Goal: Information Seeking & Learning: Check status

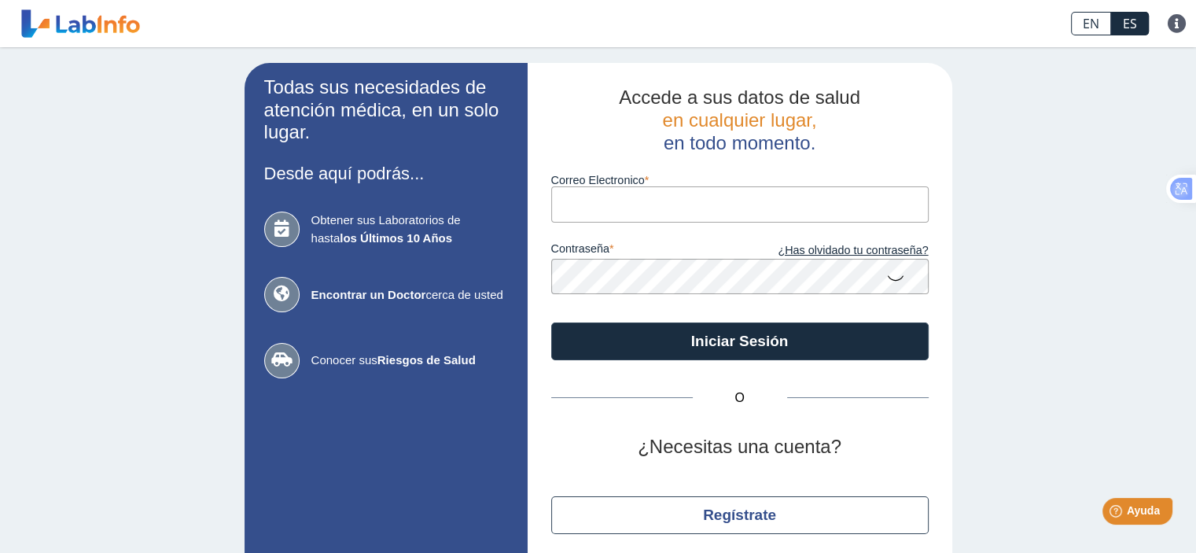
click at [598, 196] on input "Correo Electronico" at bounding box center [740, 203] width 378 height 35
type input "[EMAIL_ADDRESS][DOMAIN_NAME]"
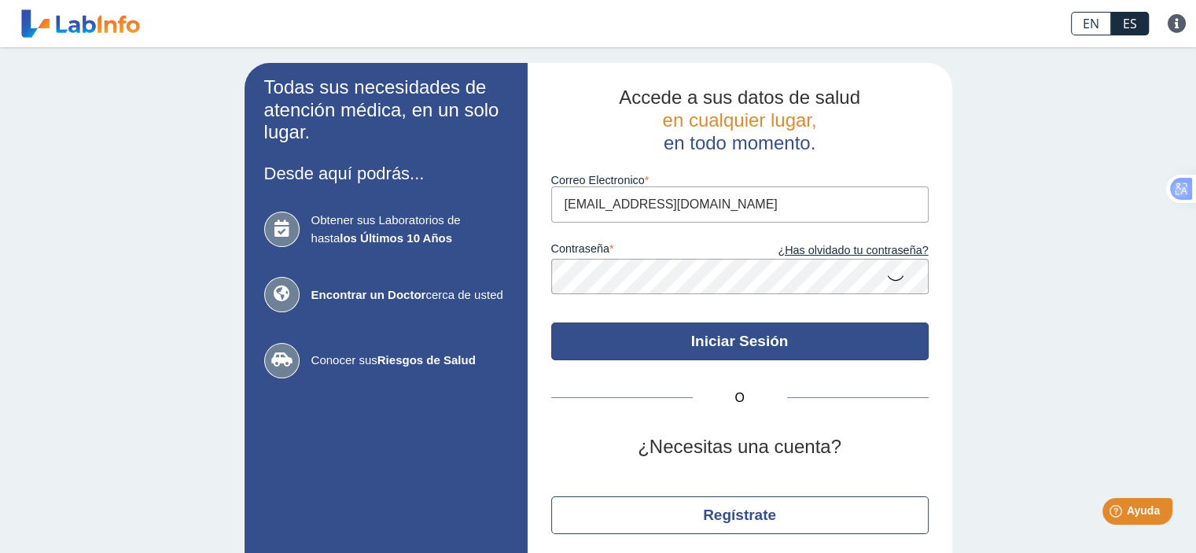
click at [682, 339] on button "Iniciar Sesión" at bounding box center [740, 341] width 378 height 38
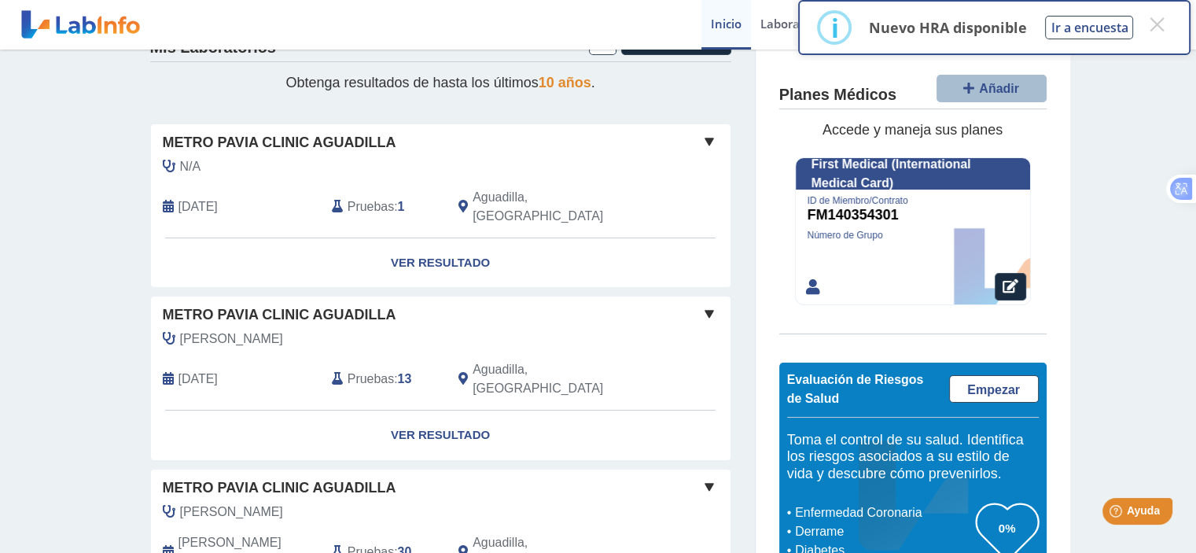
scroll to position [49, 0]
click at [435, 409] on link "Ver Resultado" at bounding box center [441, 434] width 580 height 50
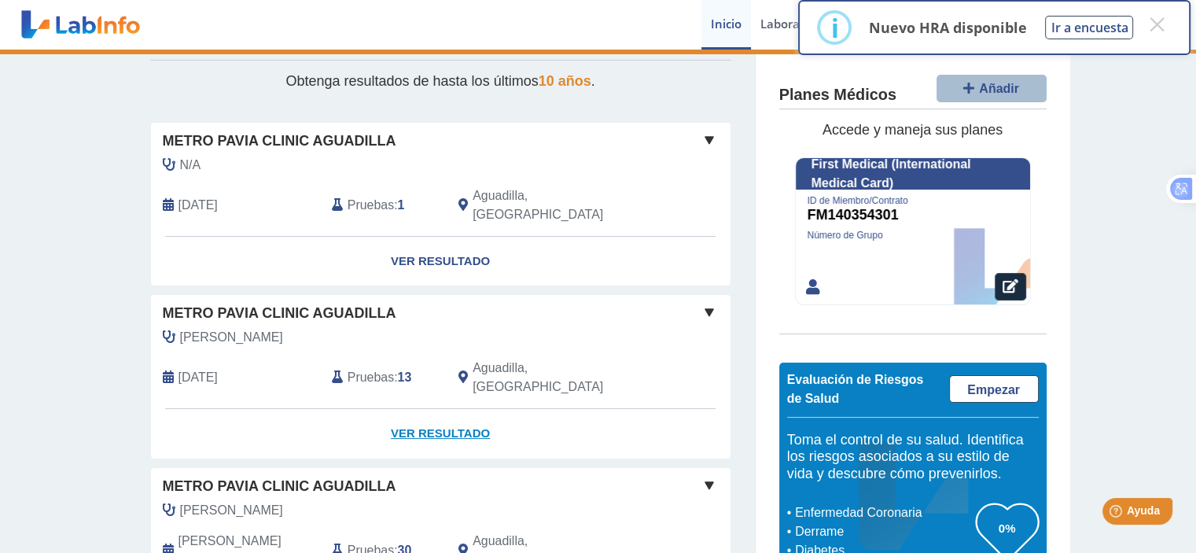
click at [435, 409] on link "Ver Resultado" at bounding box center [441, 434] width 580 height 50
click at [1154, 16] on button "×" at bounding box center [1157, 24] width 28 height 28
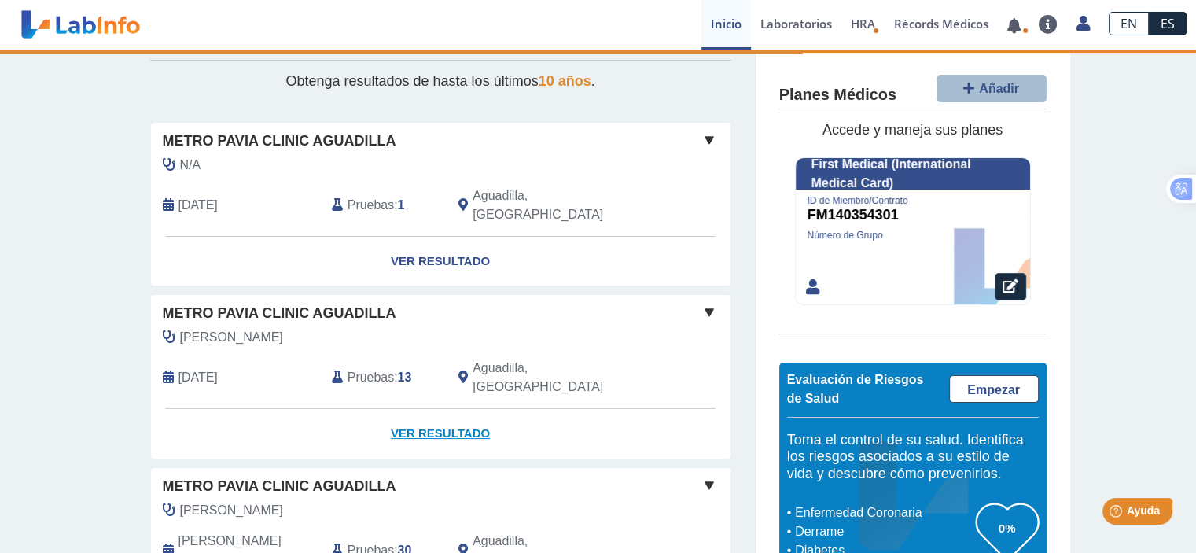
click at [458, 409] on link "Ver Resultado" at bounding box center [441, 434] width 580 height 50
click at [453, 409] on link "Ver Resultado" at bounding box center [441, 434] width 580 height 50
click at [702, 303] on span at bounding box center [709, 312] width 19 height 19
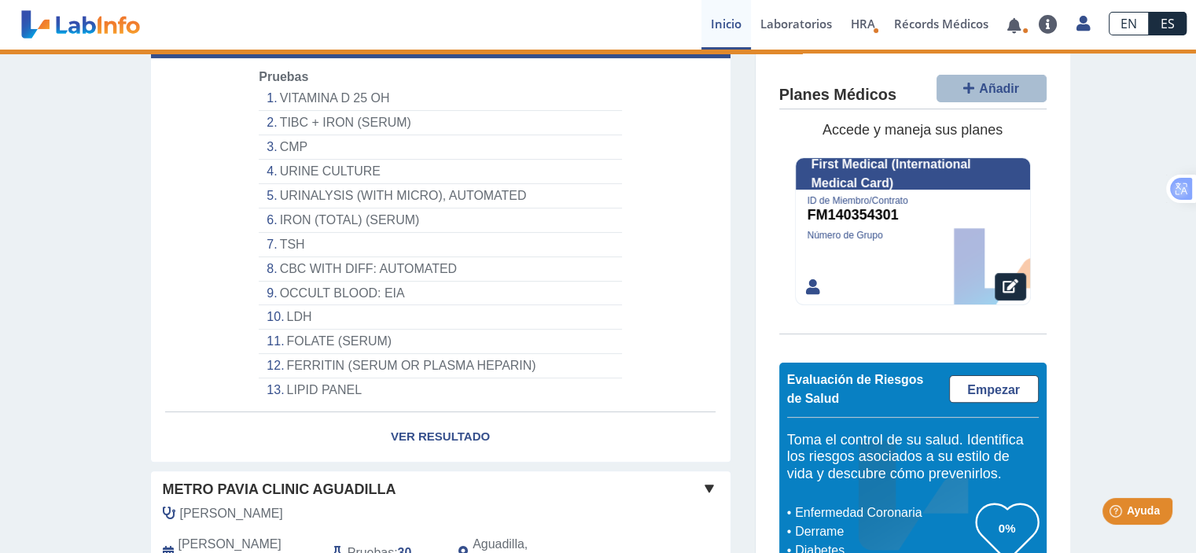
scroll to position [404, 0]
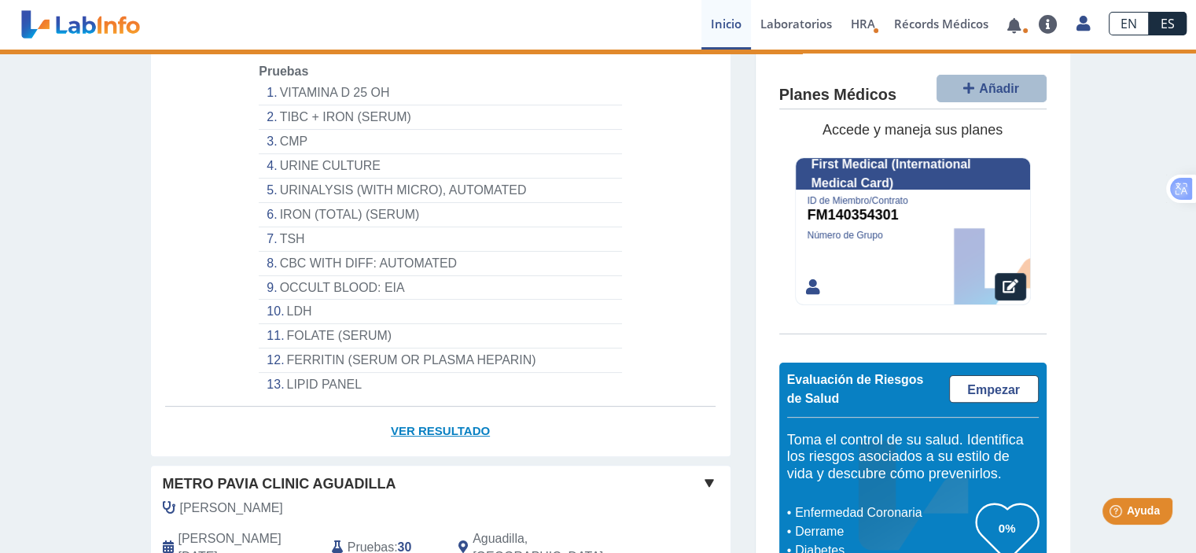
click at [449, 407] on link "Ver Resultado" at bounding box center [441, 432] width 580 height 50
click at [469, 407] on link "Ver Resultado" at bounding box center [441, 432] width 580 height 50
click at [471, 407] on link "Ver Resultado" at bounding box center [441, 432] width 580 height 50
click at [1016, 23] on link at bounding box center [1014, 26] width 32 height 12
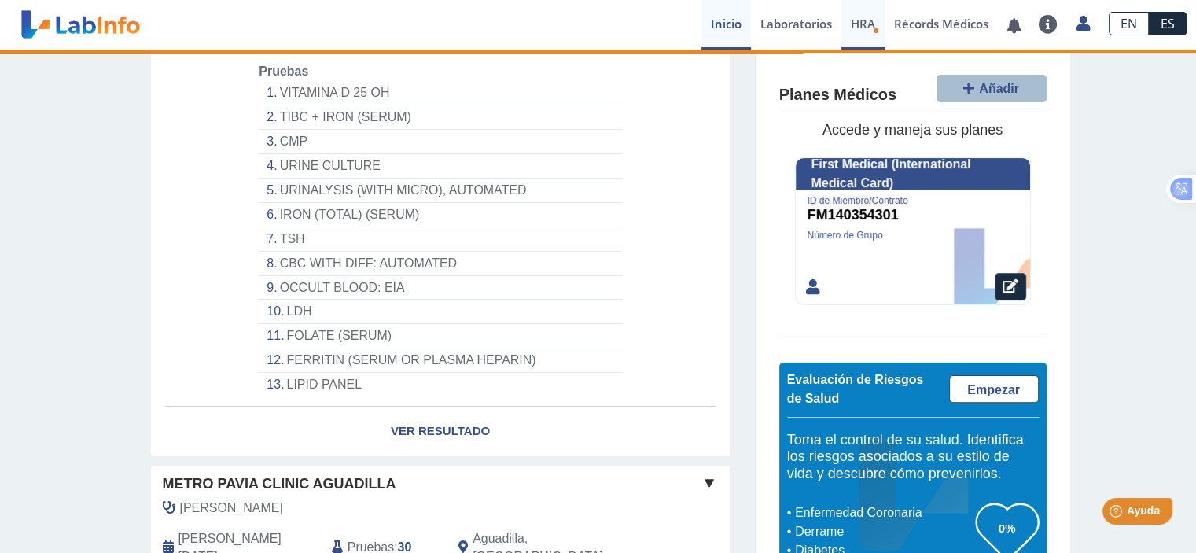
click at [859, 26] on span "HRA" at bounding box center [863, 24] width 24 height 16
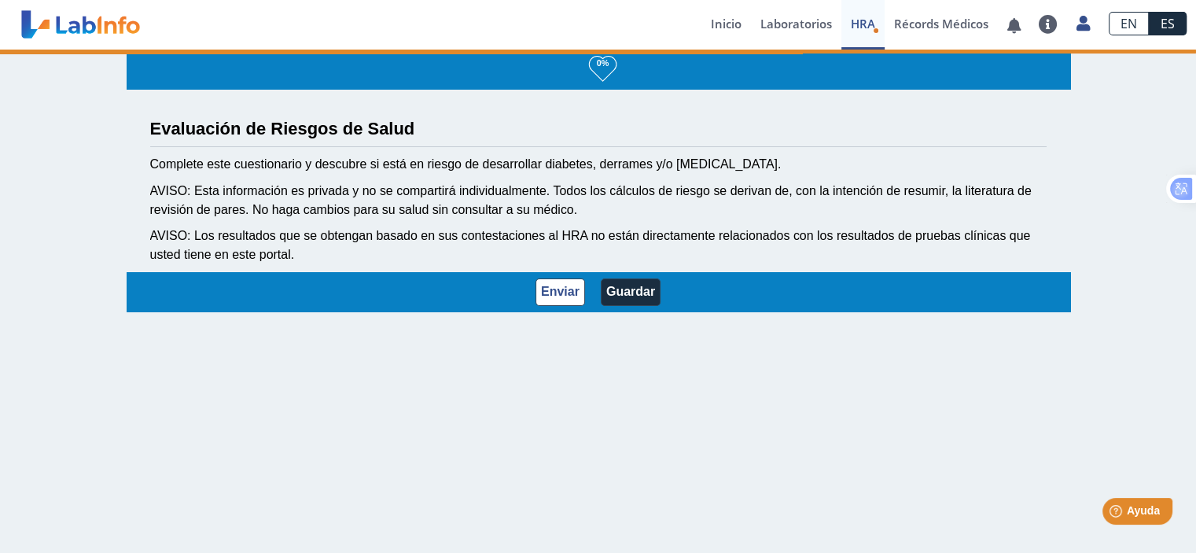
scroll to position [2, 0]
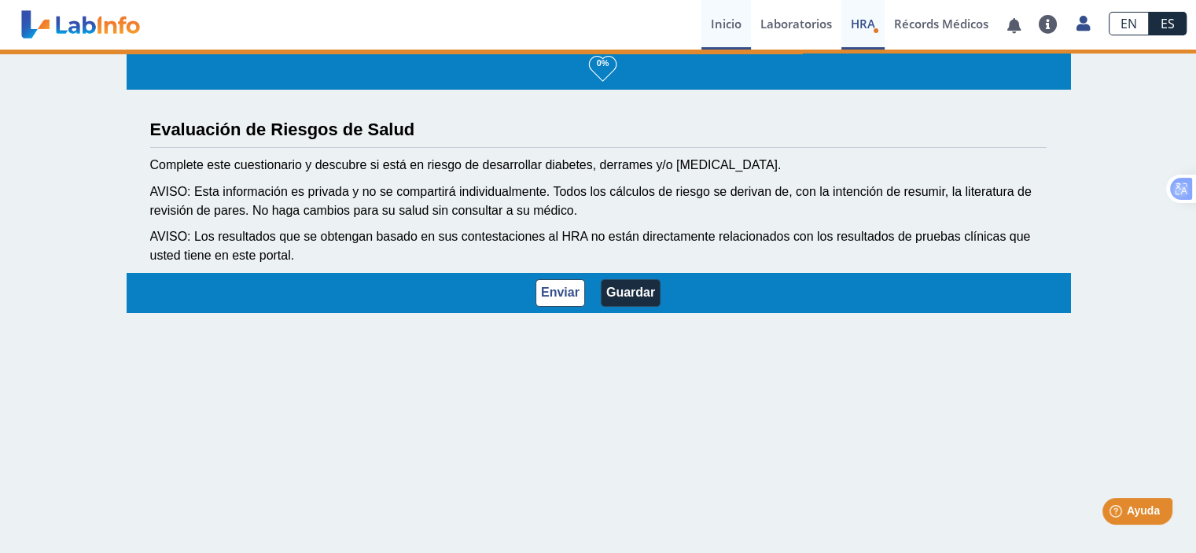
click at [732, 24] on link "Inicio" at bounding box center [727, 25] width 50 height 50
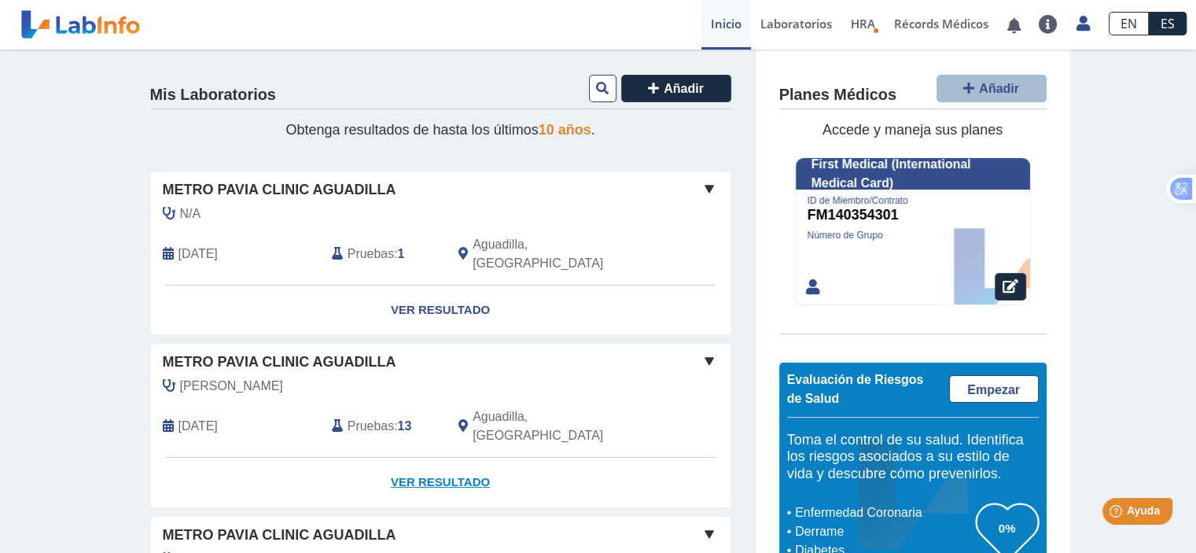
click at [481, 458] on link "Ver Resultado" at bounding box center [441, 483] width 580 height 50
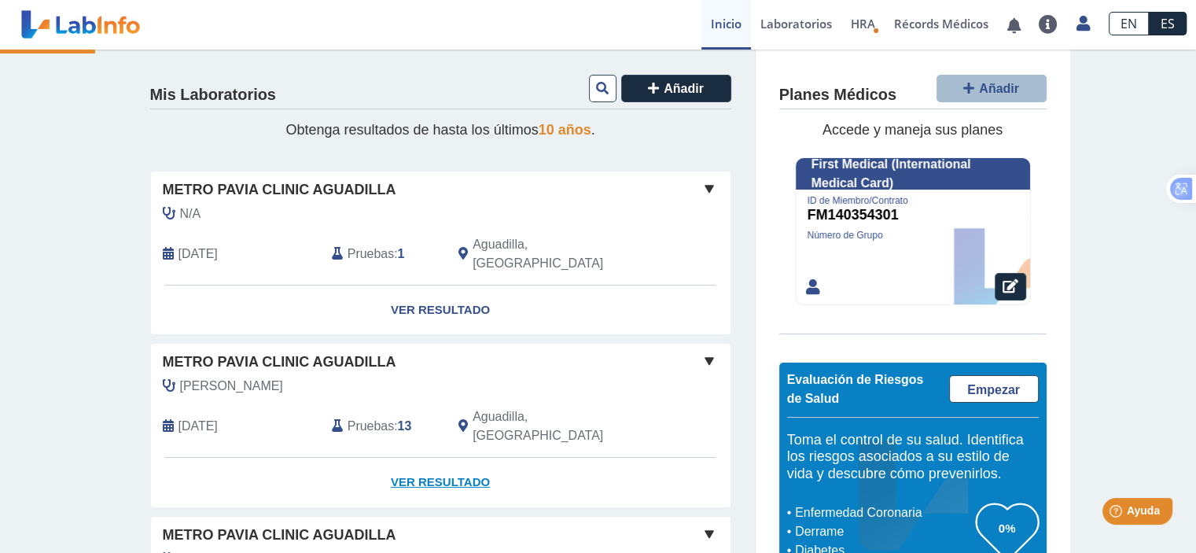
click at [481, 458] on link "Ver Resultado" at bounding box center [441, 483] width 580 height 50
click at [426, 458] on link "Ver Resultado" at bounding box center [441, 483] width 580 height 50
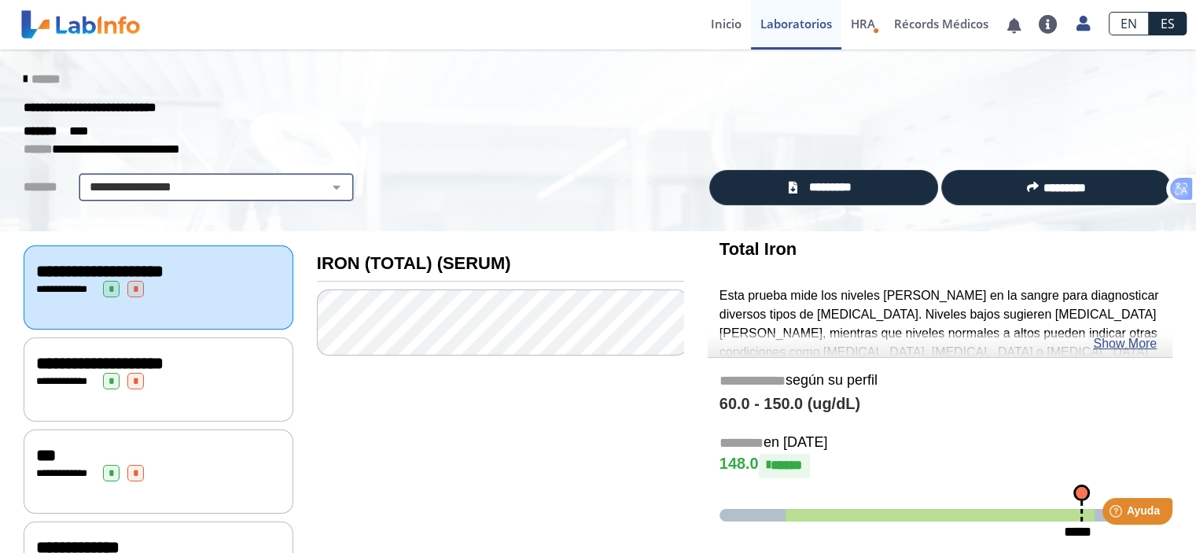
click at [198, 187] on select "**********" at bounding box center [216, 187] width 266 height 19
click at [83, 178] on select "**********" at bounding box center [216, 187] width 266 height 19
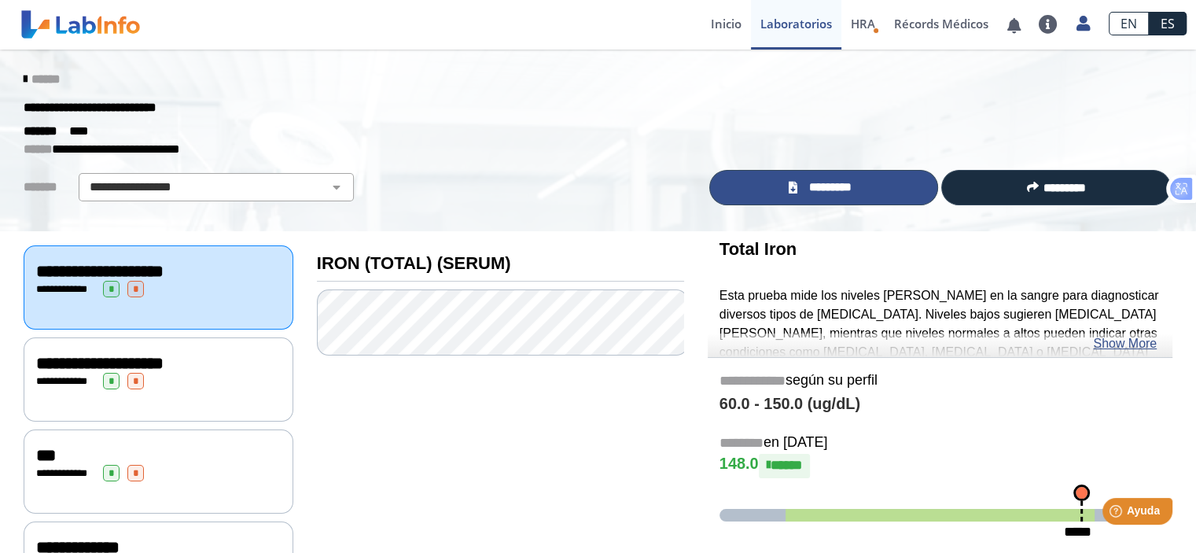
click at [836, 194] on span "*********" at bounding box center [830, 188] width 57 height 18
